Goal: Find specific page/section: Find specific page/section

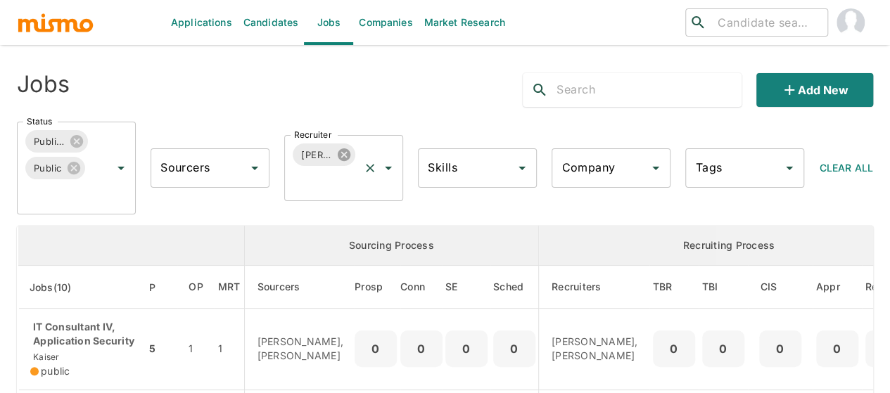
click at [344, 154] on icon at bounding box center [343, 154] width 15 height 15
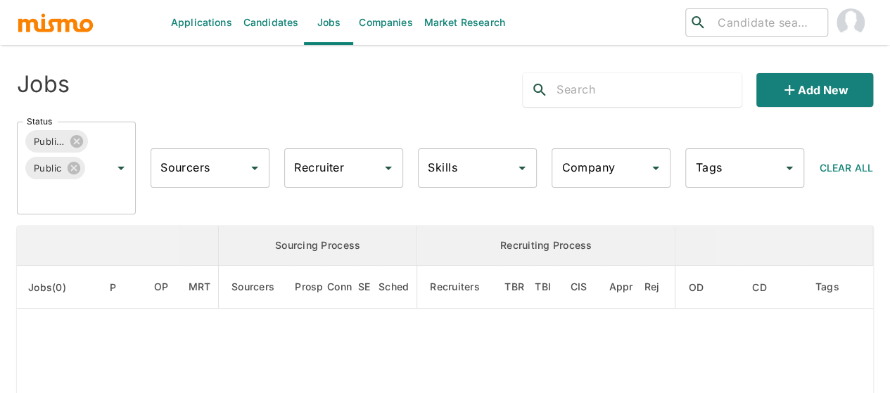
click at [319, 167] on div "Recruiter Recruiter" at bounding box center [343, 167] width 119 height 39
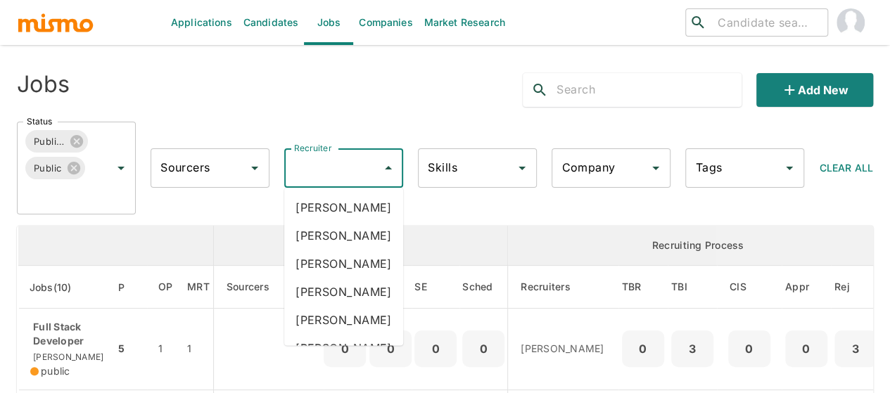
click at [319, 167] on input "Recruiter" at bounding box center [333, 168] width 85 height 27
type input "pao"
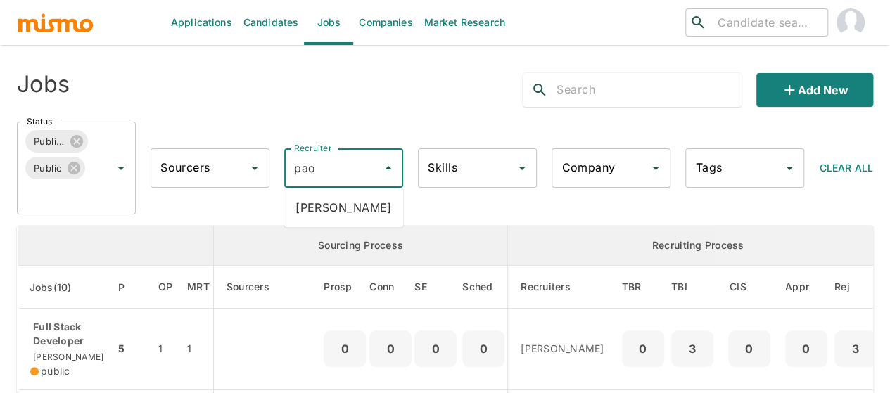
click at [329, 209] on li "[PERSON_NAME]" at bounding box center [343, 207] width 119 height 28
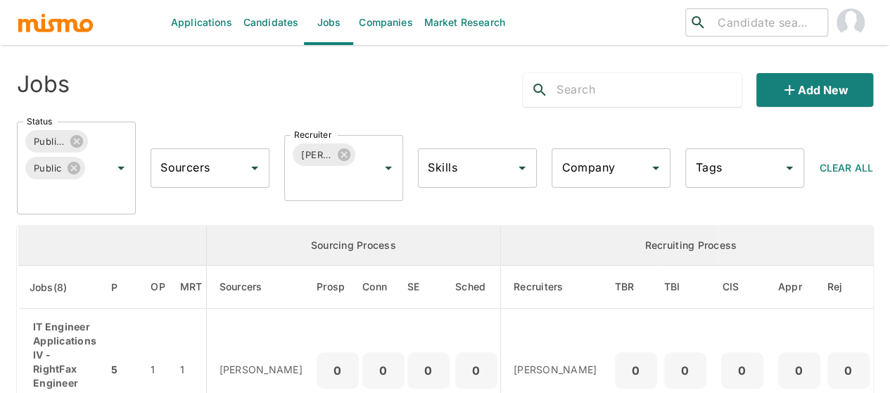
click at [722, 25] on input "search" at bounding box center [767, 23] width 110 height 20
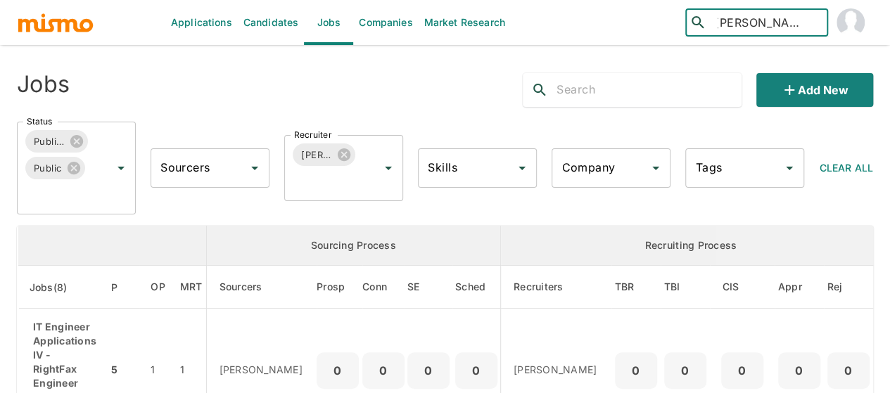
scroll to position [0, 9]
click at [739, 25] on input "[PERSON_NAME]" at bounding box center [767, 23] width 110 height 20
drag, startPoint x: 748, startPoint y: 23, endPoint x: 626, endPoint y: 18, distance: 122.5
click at [626, 18] on div "​ [PERSON_NAME] ​" at bounding box center [730, 22] width 286 height 45
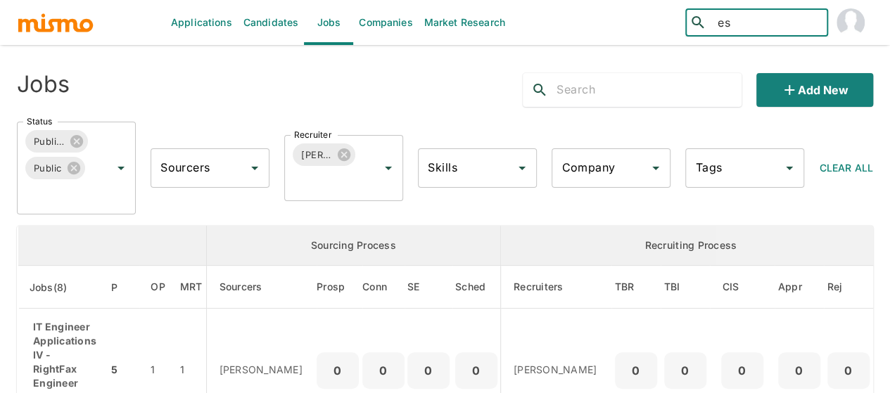
type input "s"
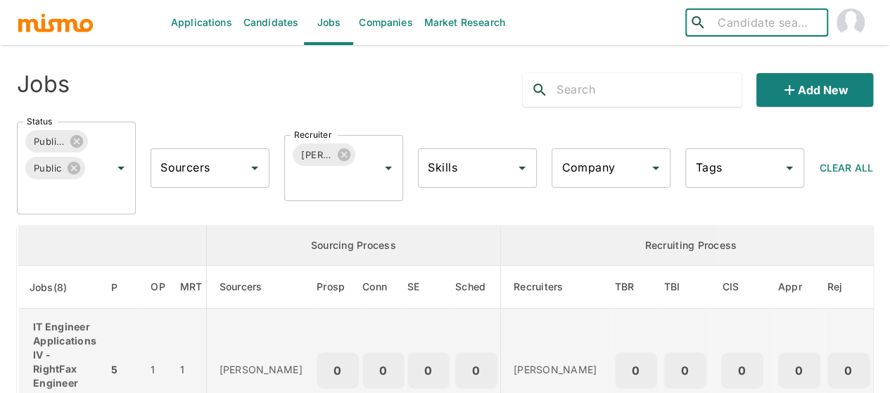
click at [49, 354] on p "IT Engineer Applications IV - RightFax Engineer" at bounding box center [63, 355] width 66 height 70
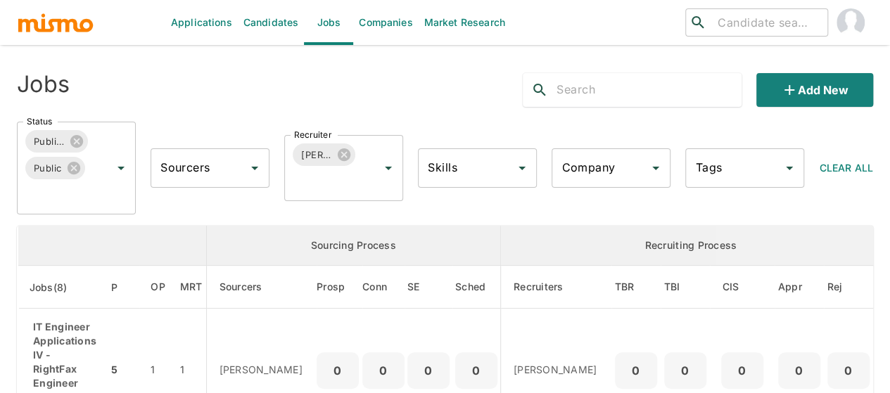
scroll to position [70, 0]
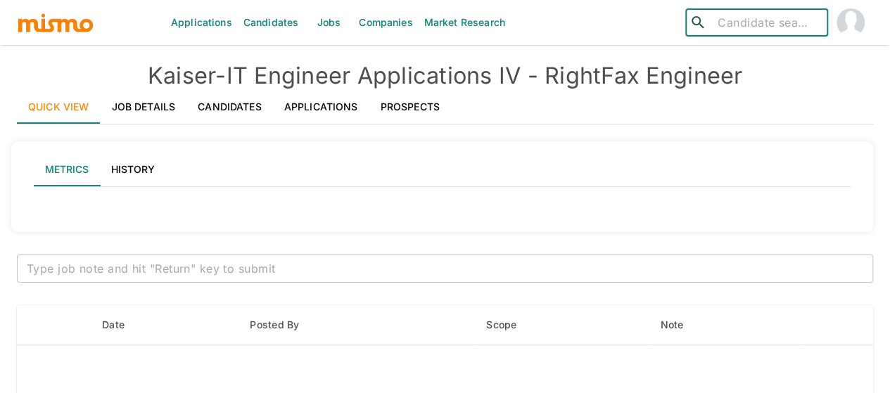
click at [777, 14] on input "search" at bounding box center [767, 23] width 110 height 20
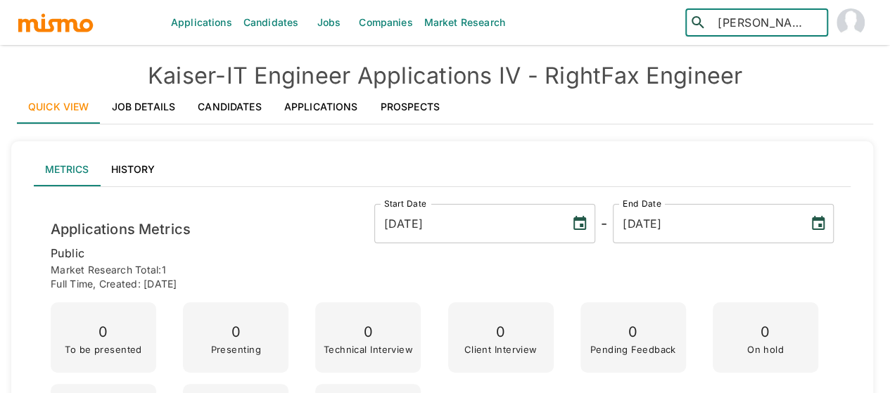
drag, startPoint x: 783, startPoint y: 22, endPoint x: 614, endPoint y: 31, distance: 169.1
click at [614, 31] on div "​ [PERSON_NAME] ​" at bounding box center [730, 22] width 286 height 45
type input "m"
type input "[PERSON_NAME]"
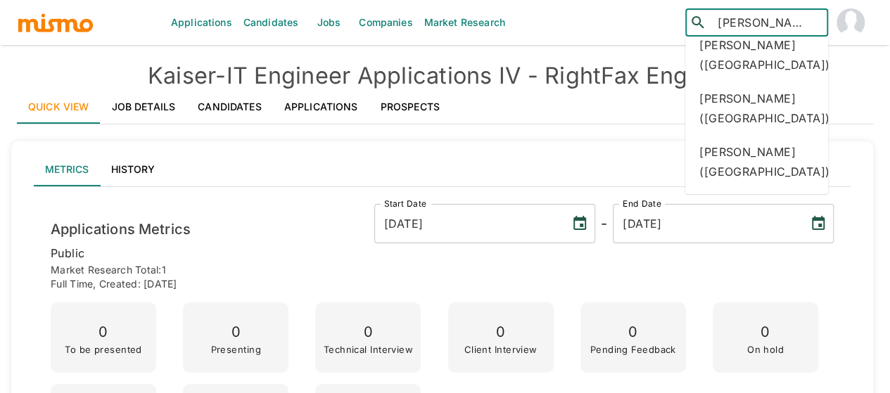
scroll to position [706, 0]
